Goal: Task Accomplishment & Management: Use online tool/utility

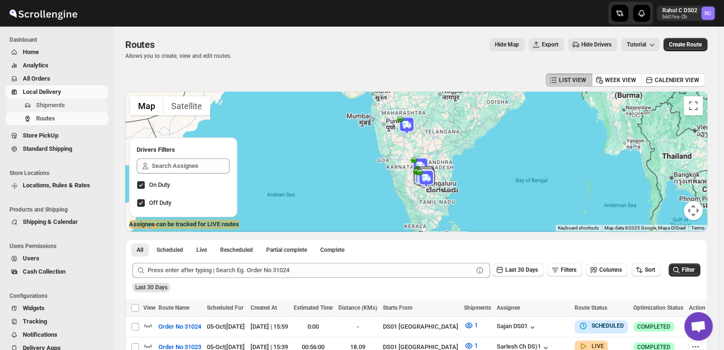
click at [63, 105] on span "Shipments" at bounding box center [50, 105] width 29 height 7
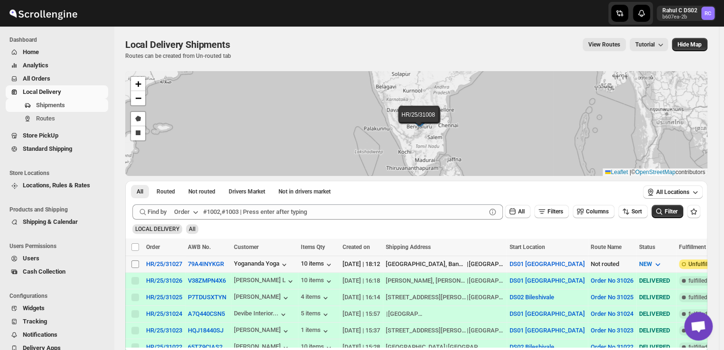
click at [132, 261] on input "Select shipment" at bounding box center [135, 265] width 8 height 8
checkbox input "true"
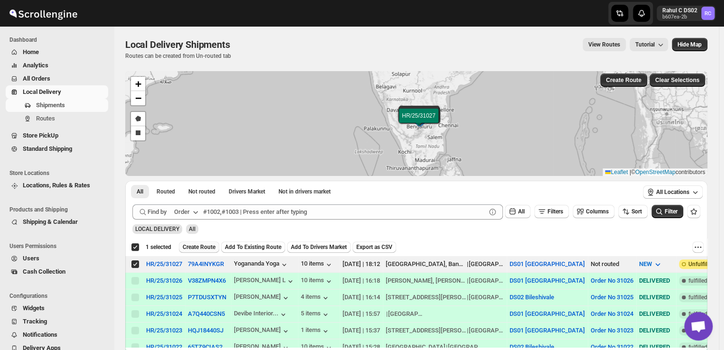
click at [202, 244] on span "Create Route" at bounding box center [199, 247] width 33 height 8
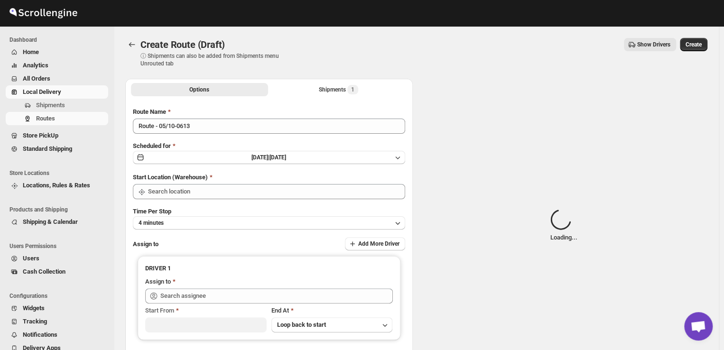
type input "DS01 [GEOGRAPHIC_DATA]"
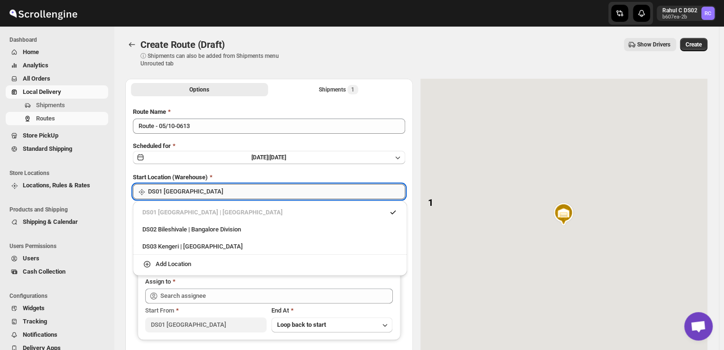
click at [197, 193] on input "DS01 [GEOGRAPHIC_DATA]" at bounding box center [276, 191] width 257 height 15
click at [152, 249] on div "DS03 Kengeri | [GEOGRAPHIC_DATA]" at bounding box center [269, 246] width 255 height 9
type input "DS03 Kengeri"
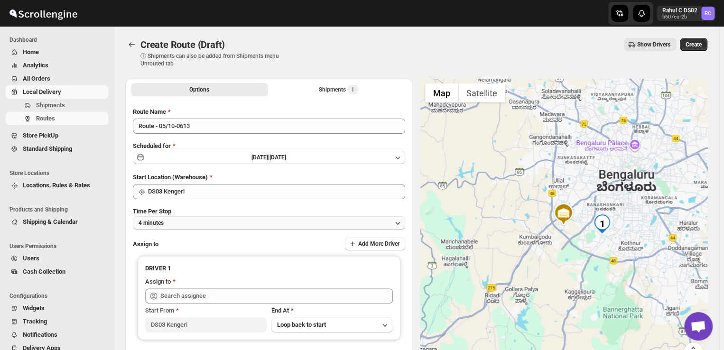
click at [168, 224] on button "4 minutes" at bounding box center [269, 222] width 272 height 13
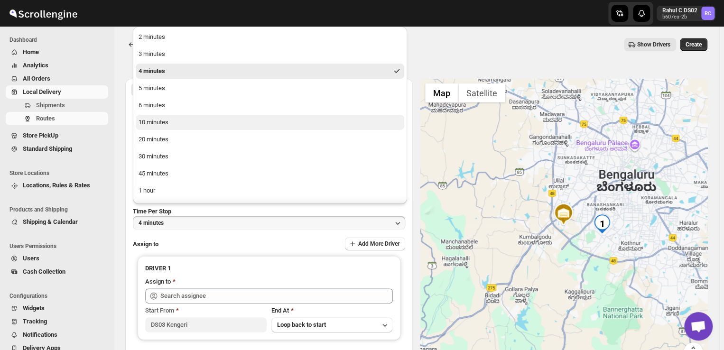
click at [153, 122] on div "10 minutes" at bounding box center [154, 122] width 30 height 9
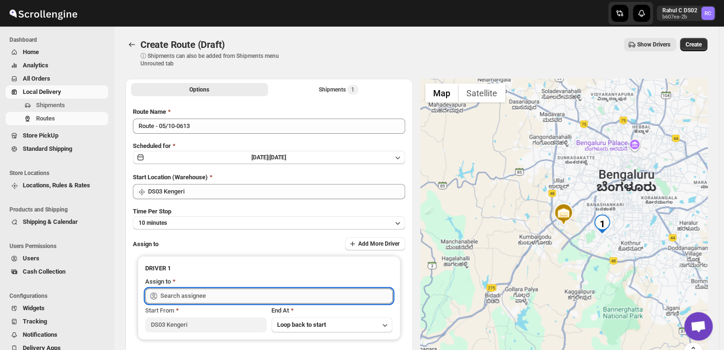
click at [210, 297] on input "text" at bounding box center [276, 296] width 233 height 15
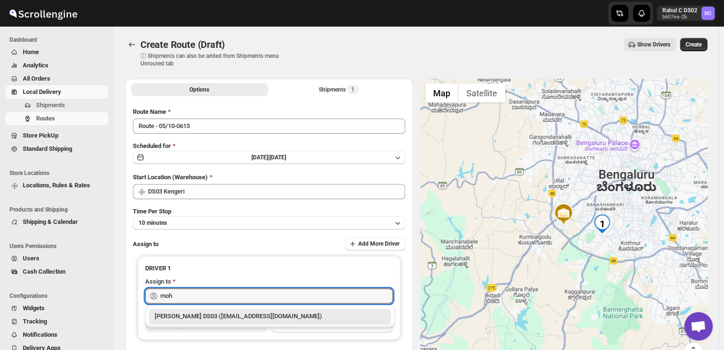
click at [218, 313] on div "[PERSON_NAME] DS03 ([EMAIL_ADDRESS][DOMAIN_NAME])" at bounding box center [270, 316] width 231 height 9
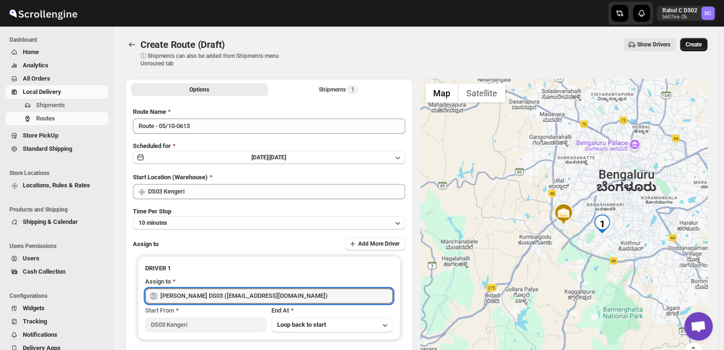
type input "[PERSON_NAME] DS03 ([EMAIL_ADDRESS][DOMAIN_NAME])"
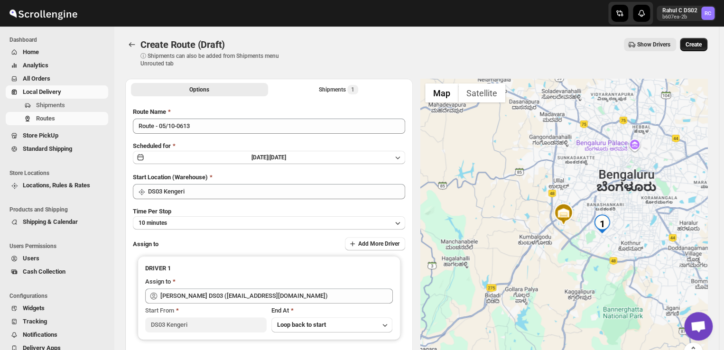
click at [698, 45] on span "Create" at bounding box center [694, 45] width 16 height 8
